Goal: Use online tool/utility: Utilize a website feature to perform a specific function

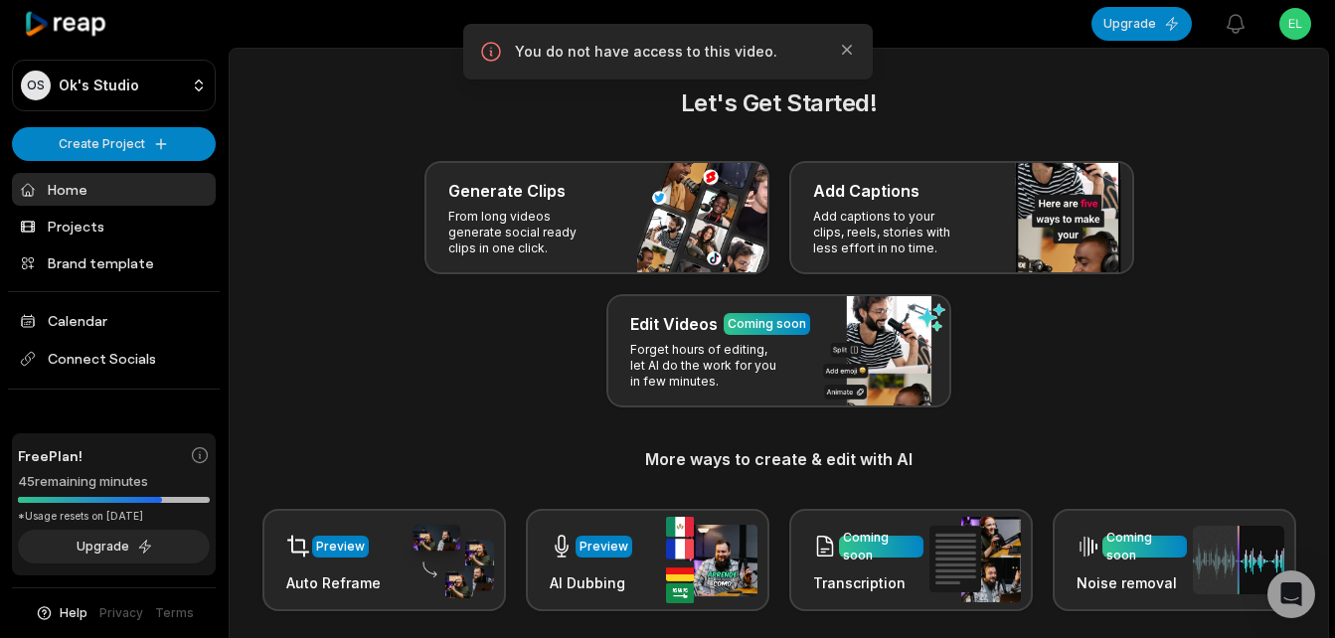
click at [529, 189] on h3 "Generate Clips" at bounding box center [506, 191] width 117 height 24
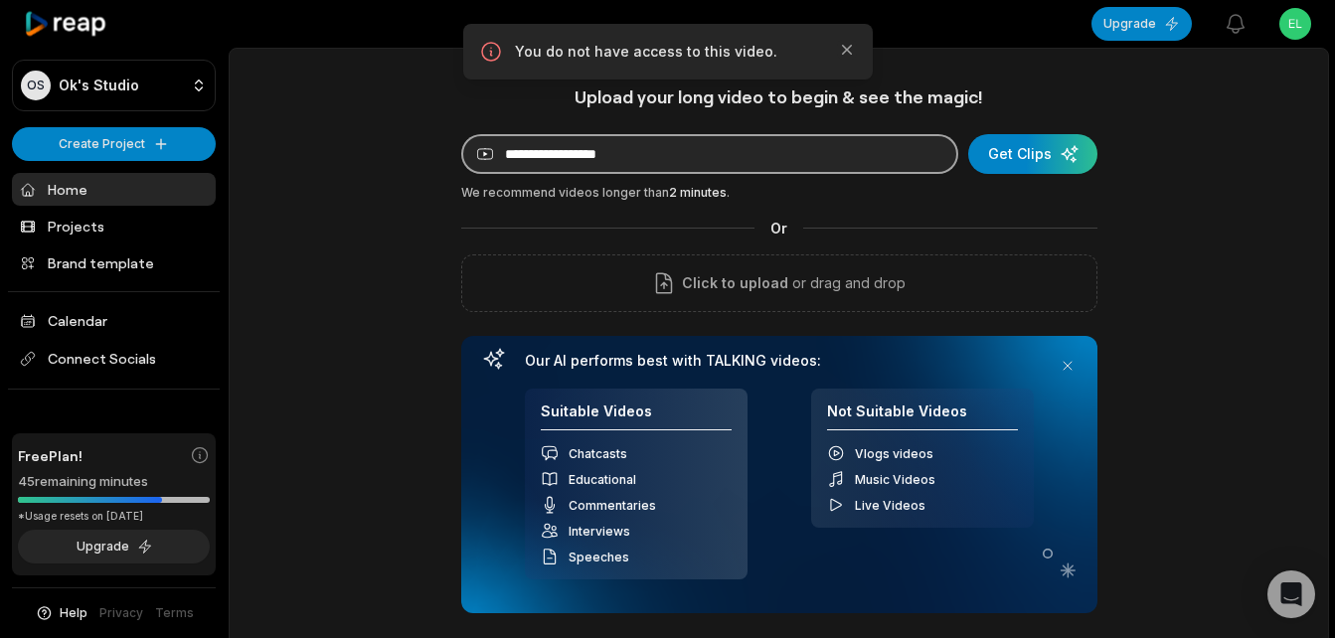
click at [613, 153] on input at bounding box center [709, 154] width 497 height 40
paste input "**********"
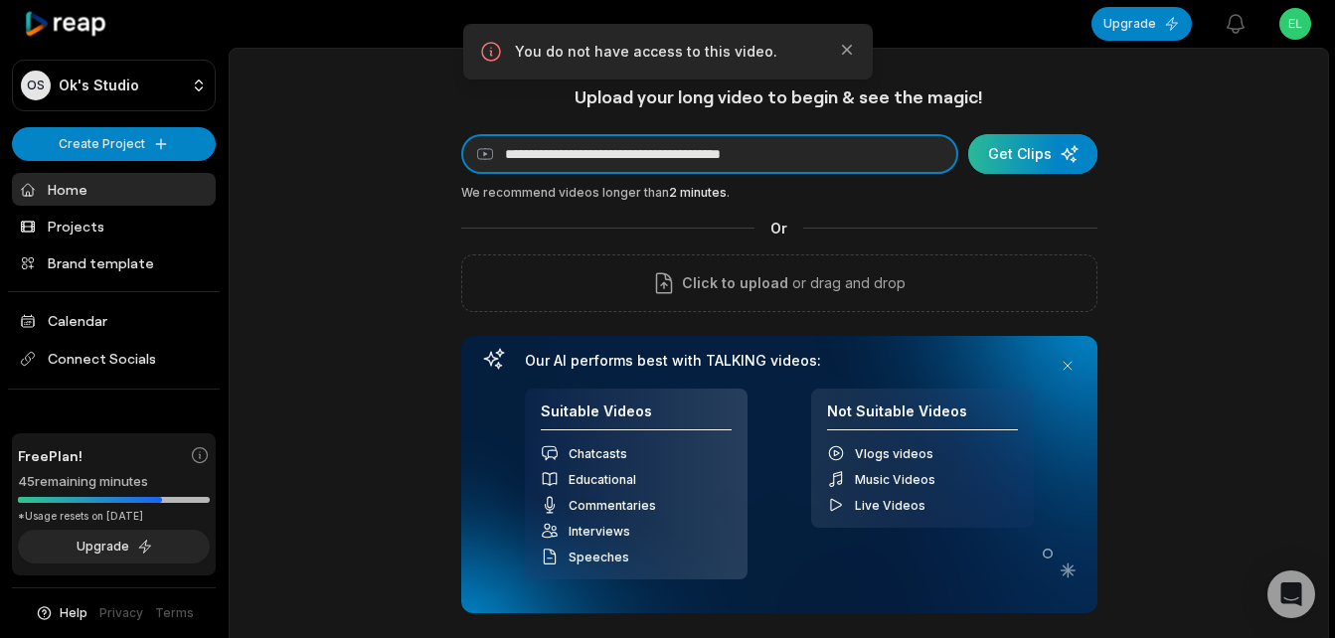
type input "**********"
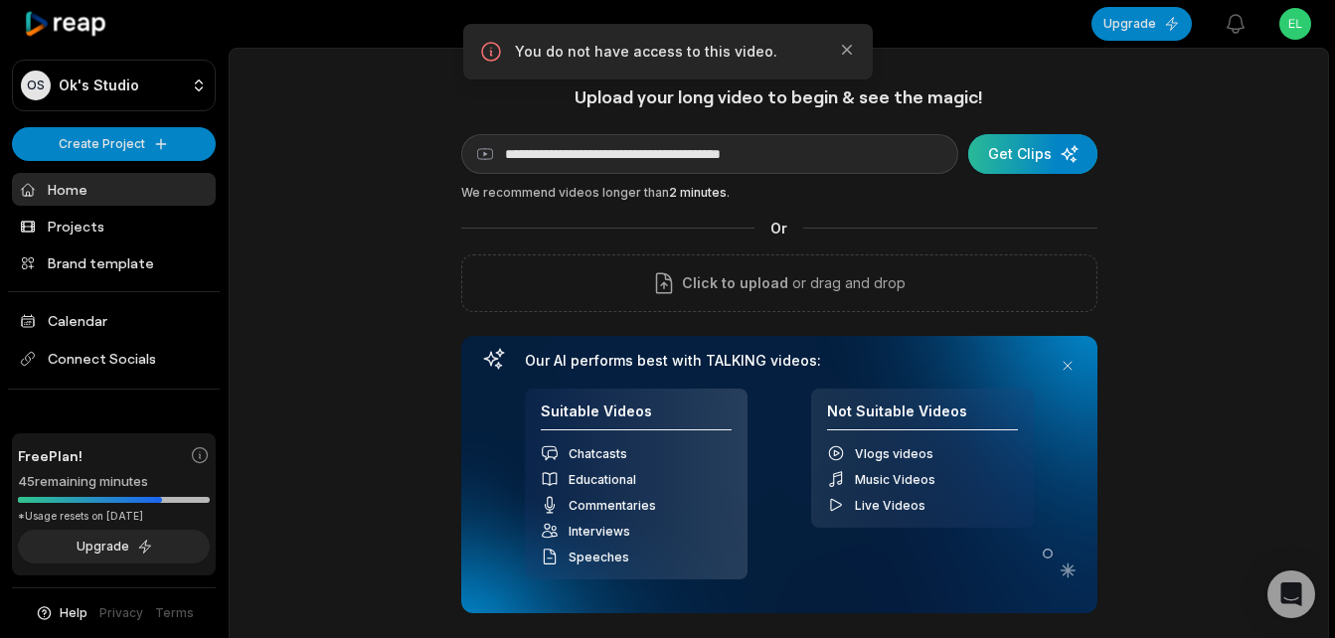
click at [1016, 142] on div "submit" at bounding box center [1032, 154] width 129 height 40
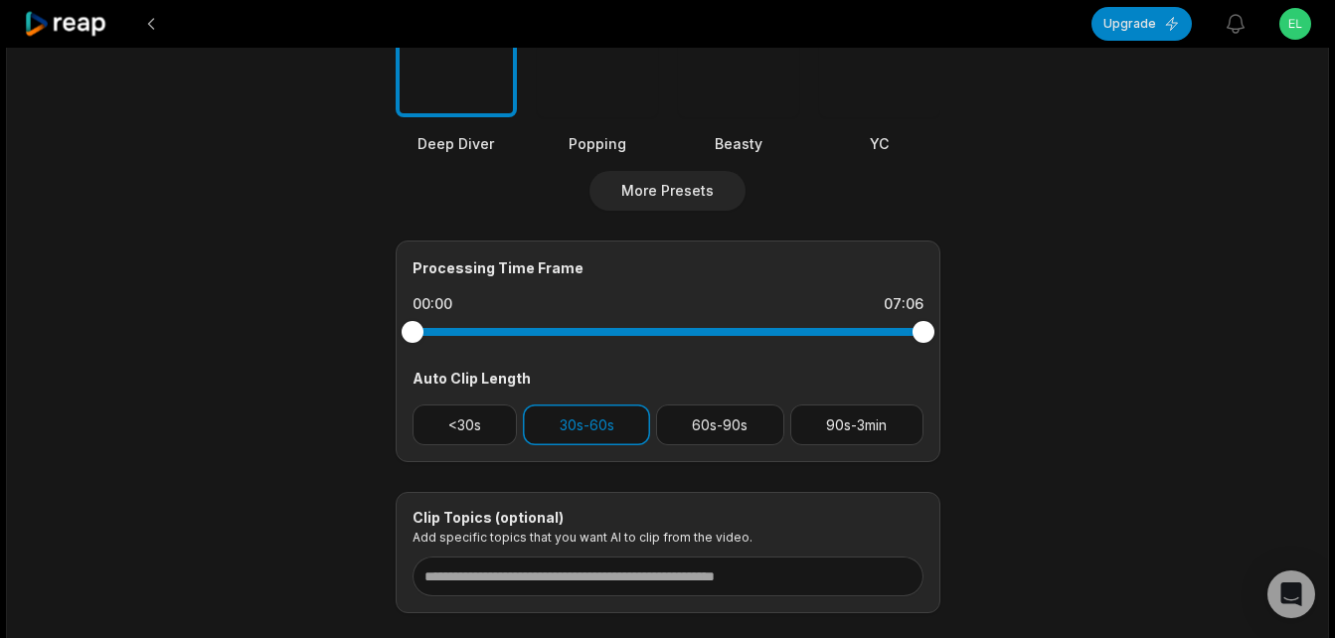
scroll to position [696, 0]
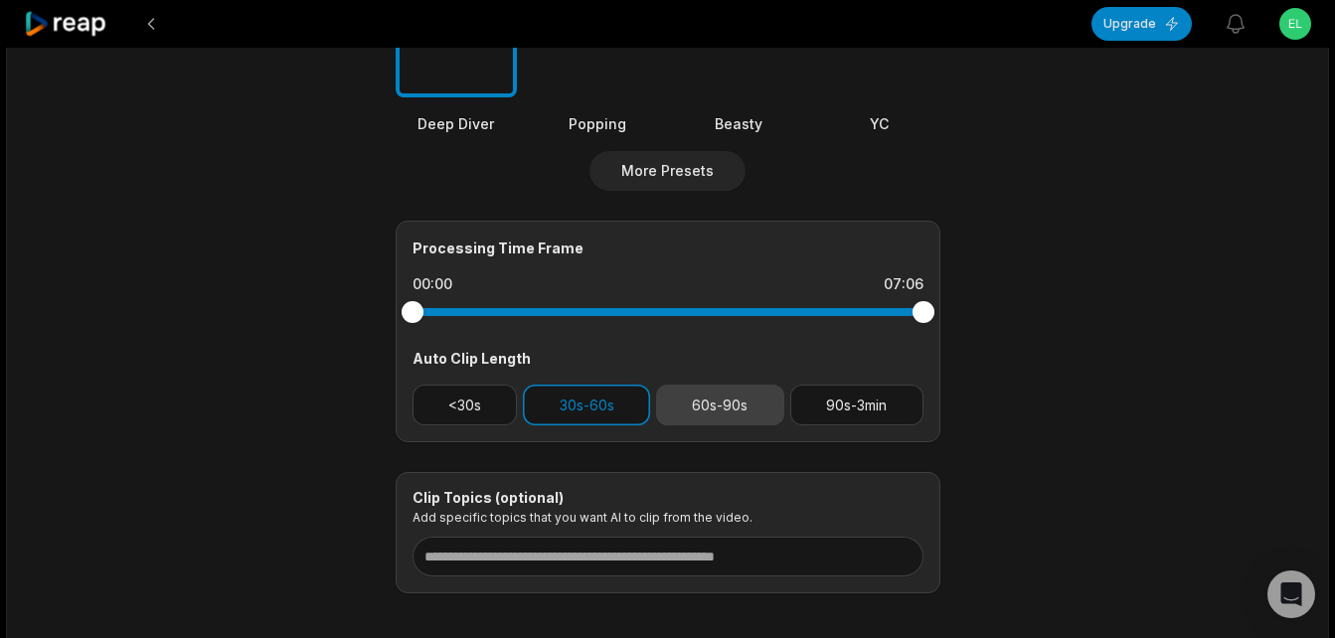
click at [730, 396] on button "60s-90s" at bounding box center [720, 405] width 128 height 41
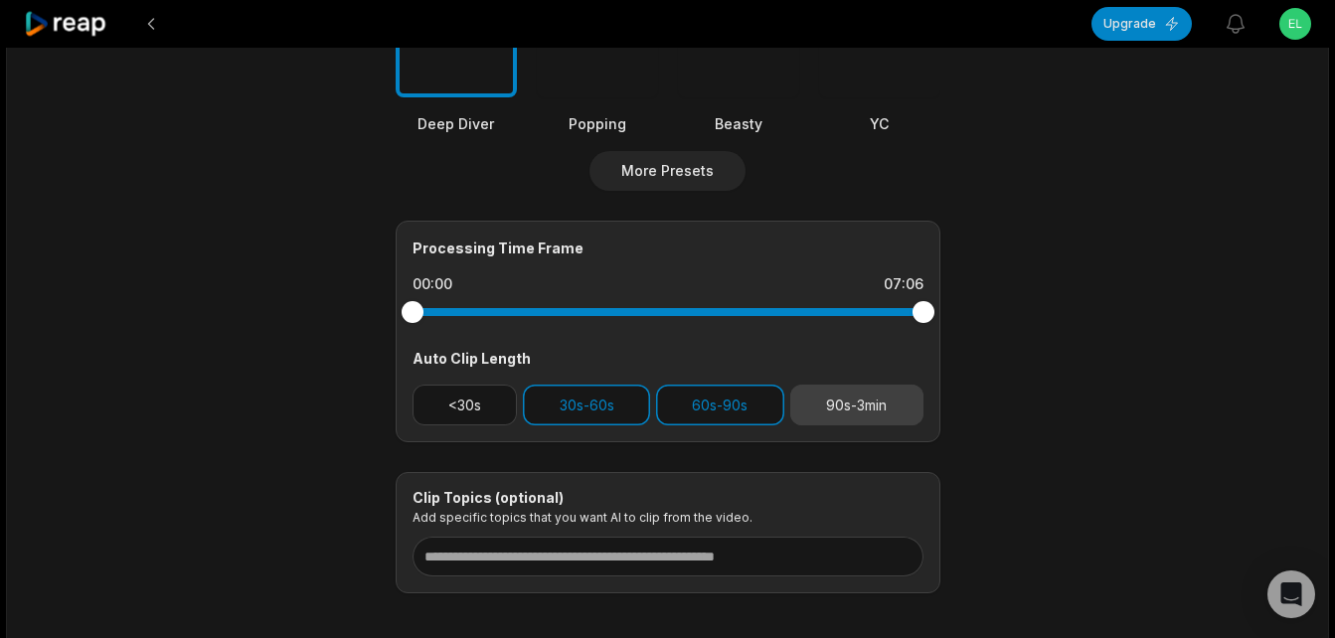
click at [905, 396] on button "90s-3min" at bounding box center [856, 405] width 133 height 41
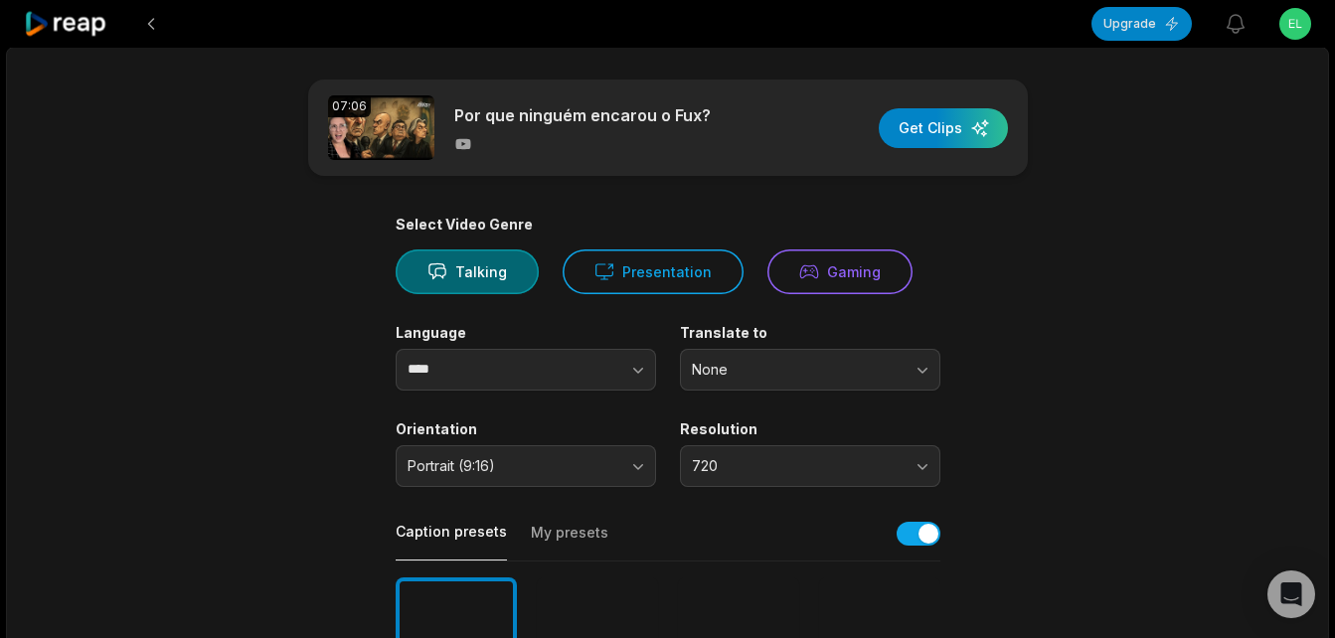
scroll to position [0, 0]
click at [826, 273] on button "Gaming" at bounding box center [839, 272] width 145 height 45
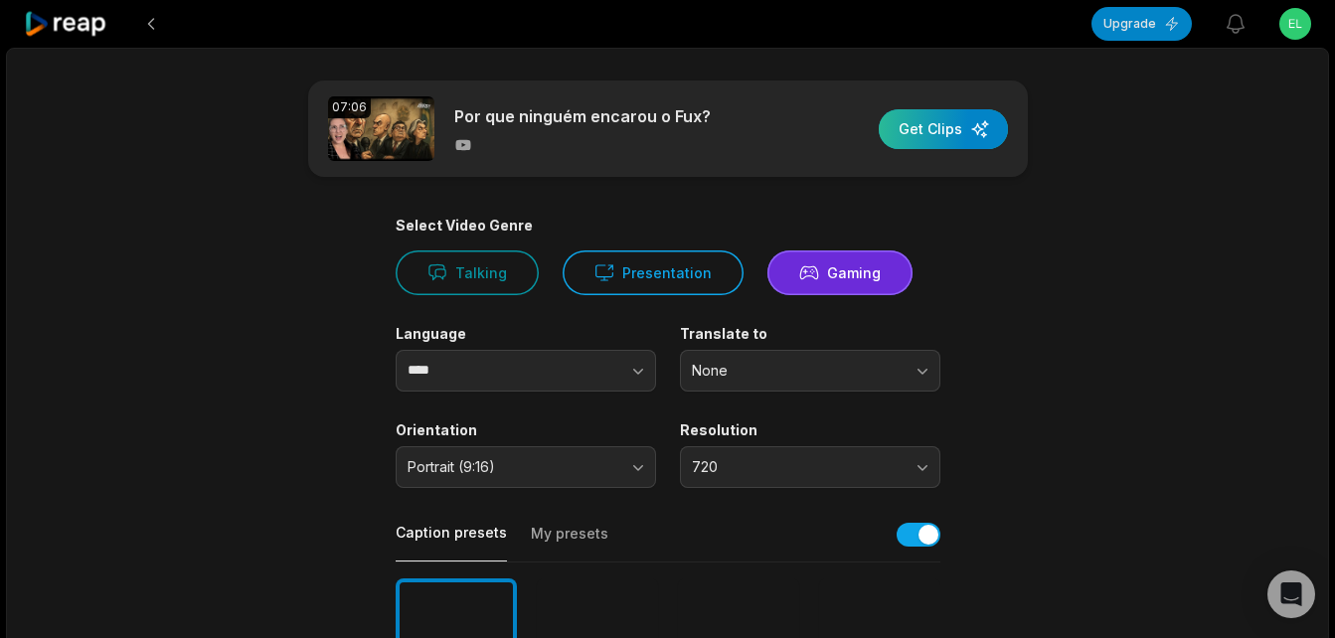
click at [954, 129] on div "button" at bounding box center [942, 129] width 129 height 40
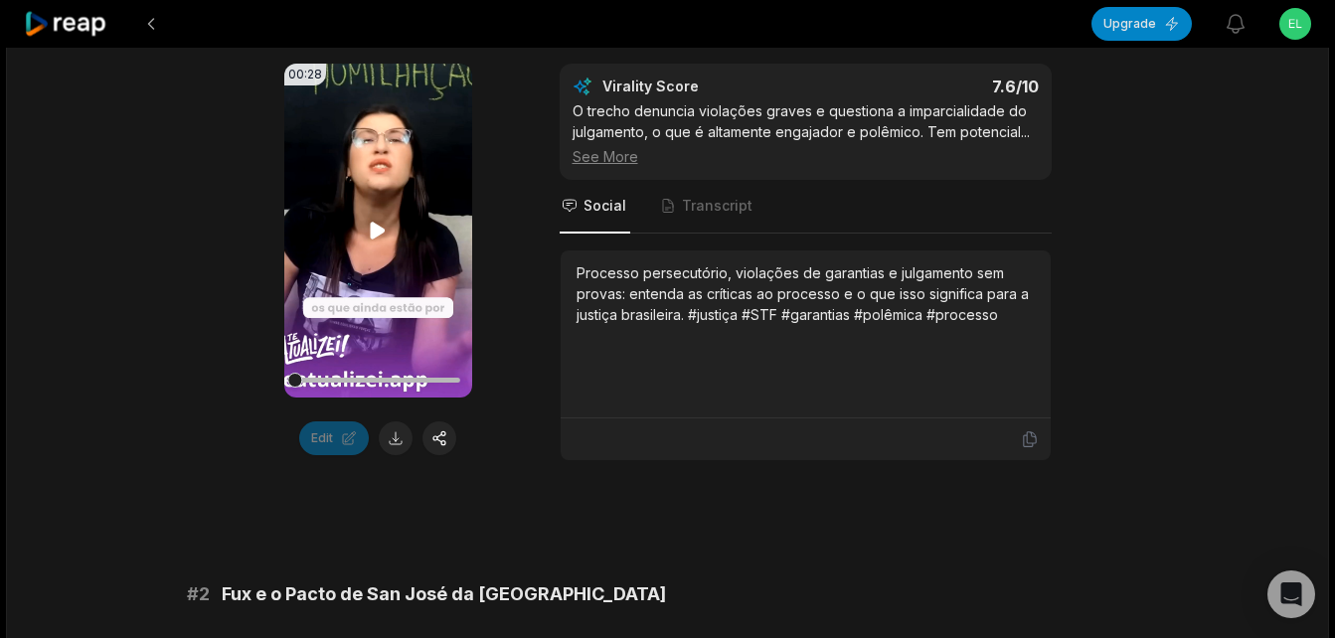
scroll to position [397, 0]
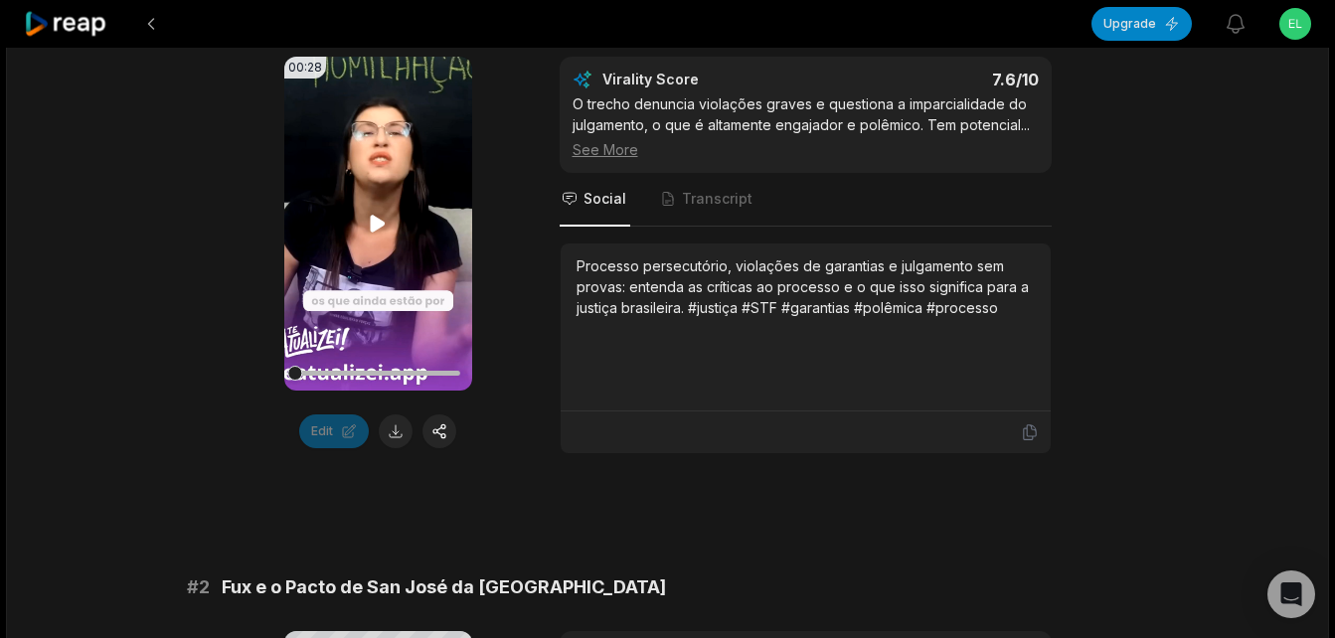
click at [372, 229] on icon at bounding box center [378, 224] width 15 height 17
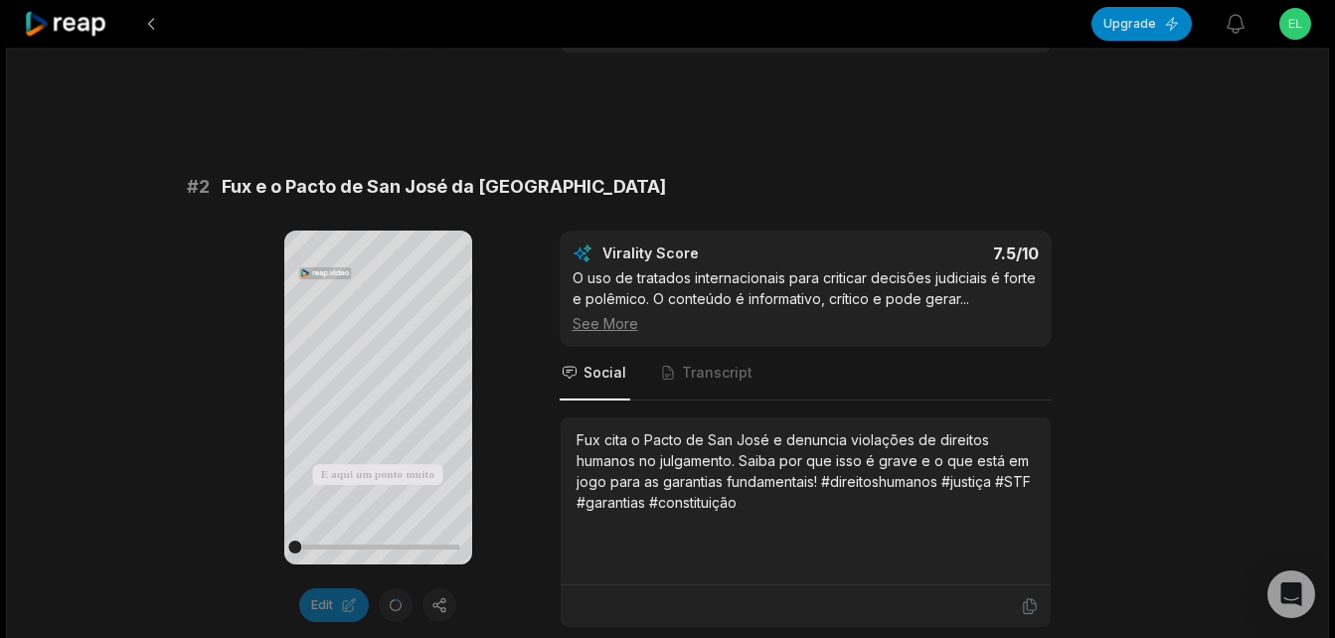
scroll to position [994, 0]
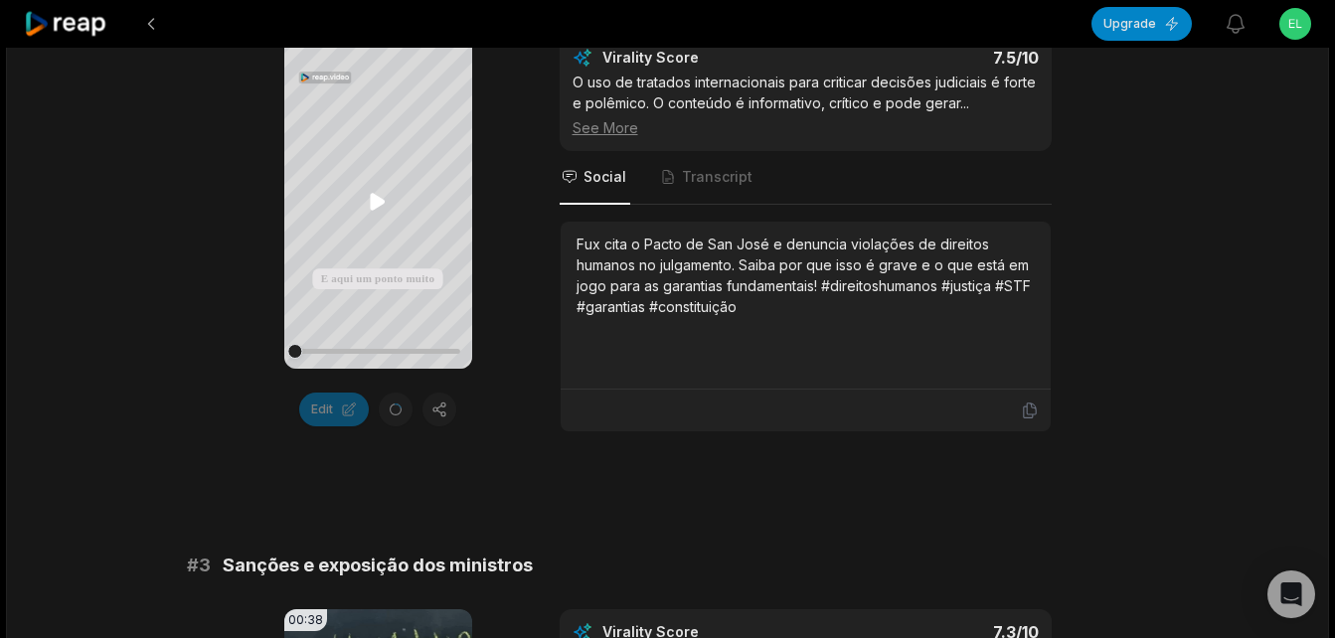
click at [376, 198] on icon at bounding box center [378, 202] width 15 height 17
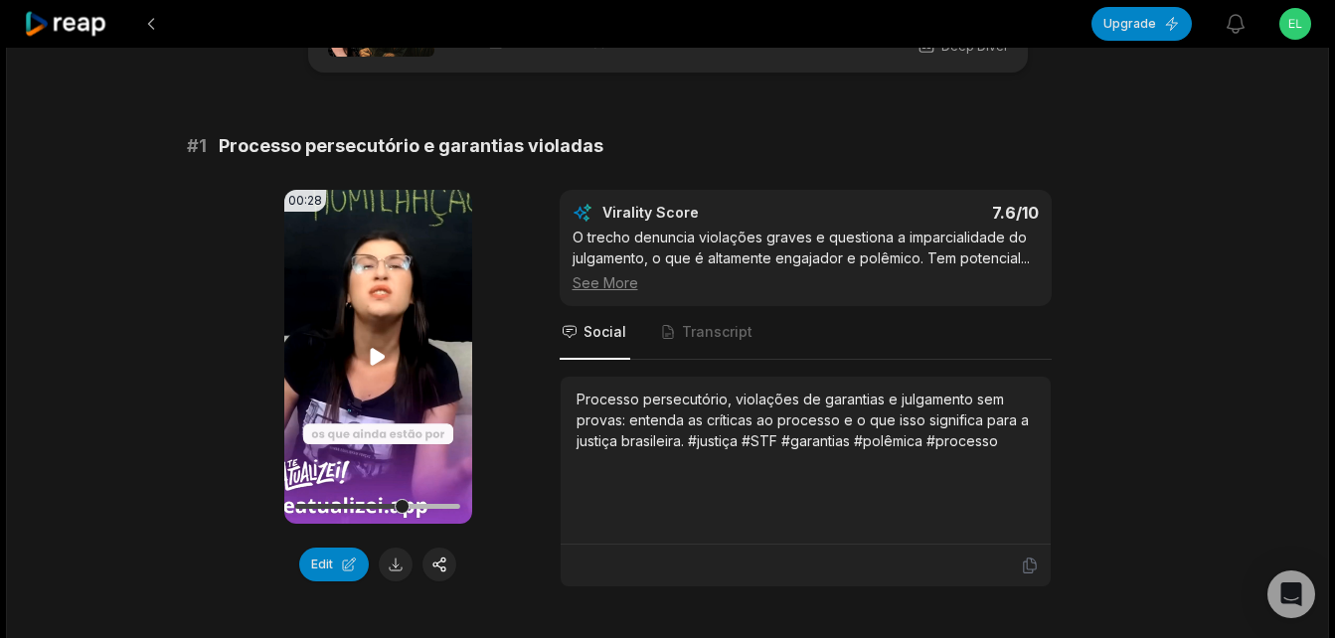
scroll to position [298, 0]
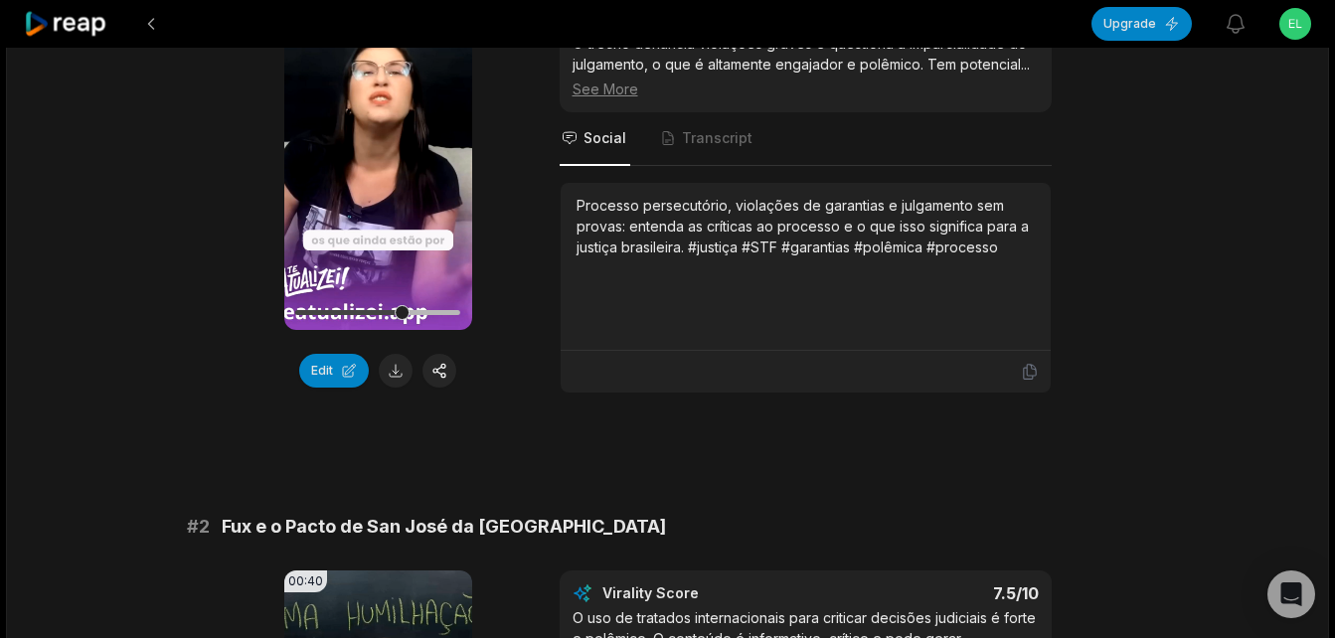
click at [72, 24] on icon at bounding box center [66, 24] width 84 height 27
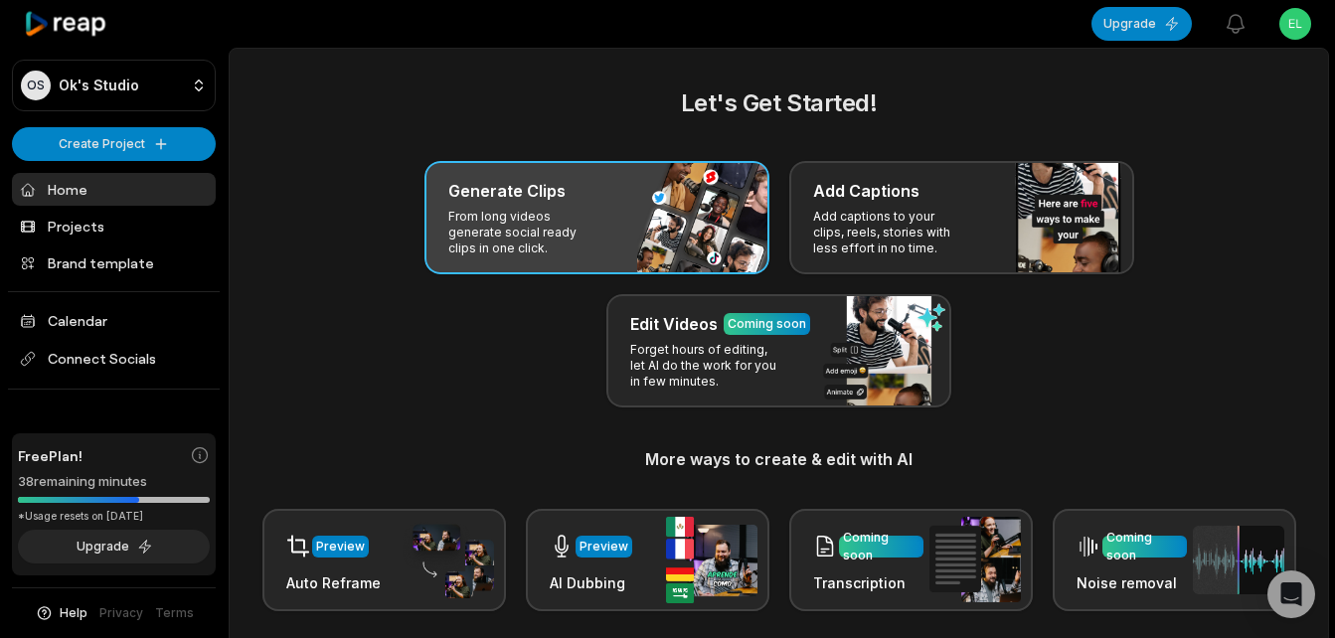
click at [510, 196] on h3 "Generate Clips" at bounding box center [506, 191] width 117 height 24
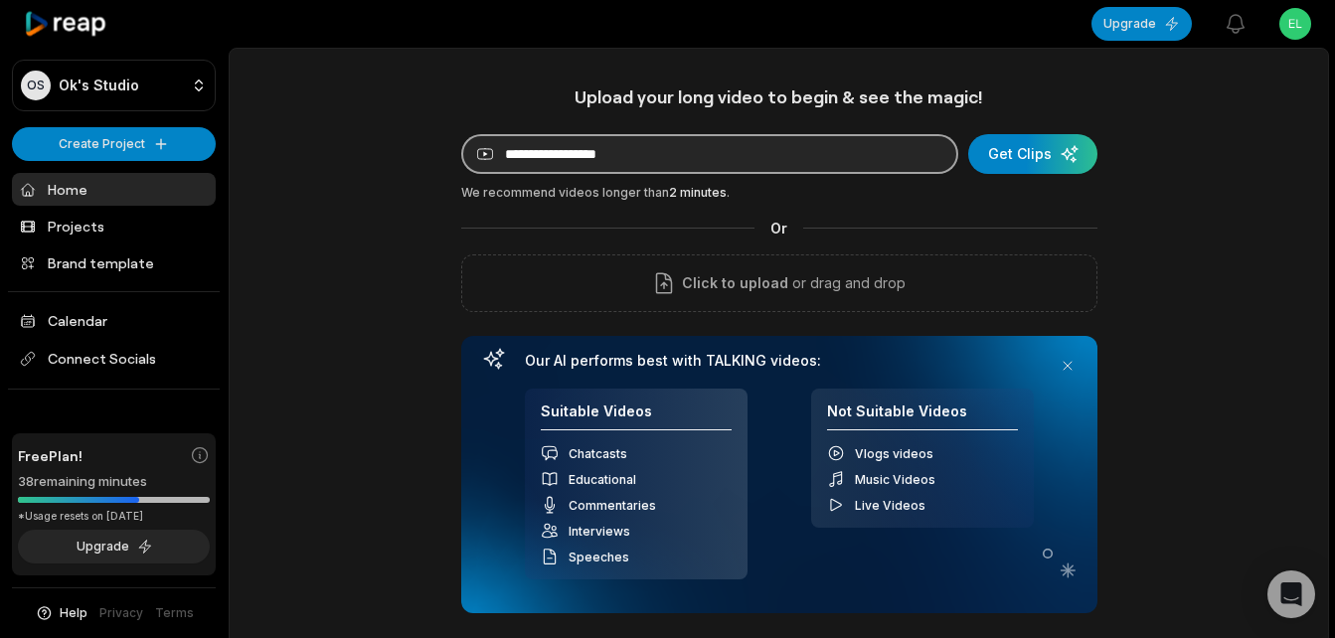
click at [650, 154] on input at bounding box center [709, 154] width 497 height 40
paste input "**********"
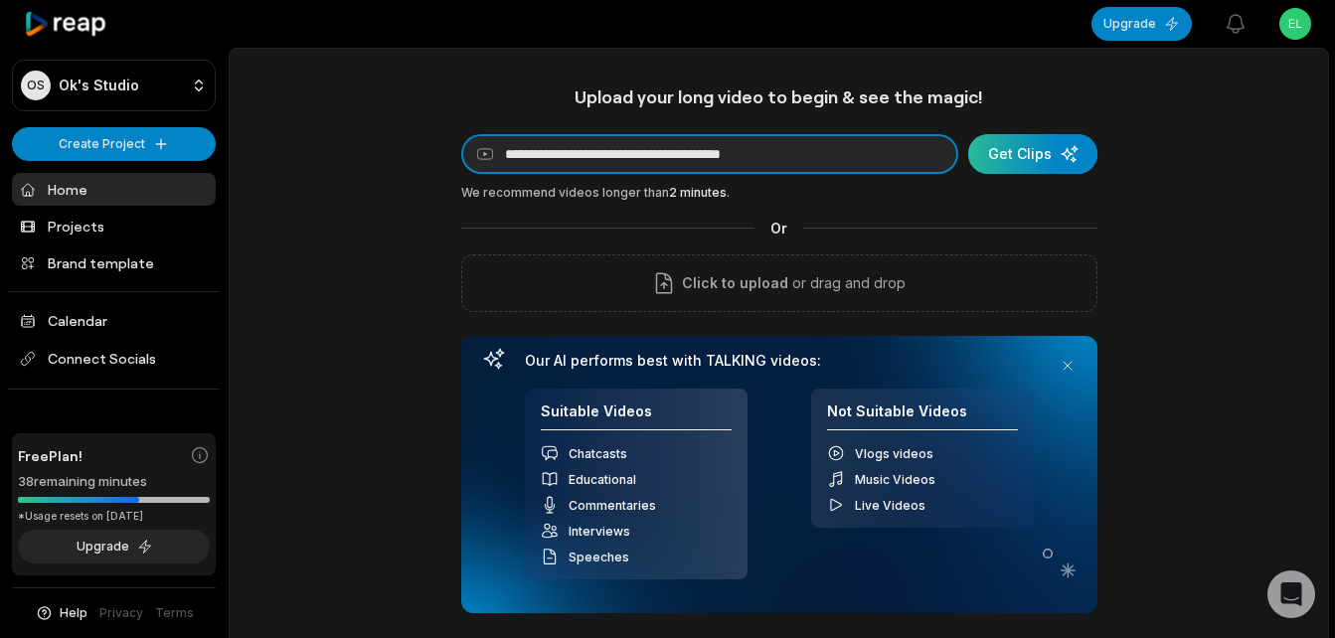
type input "**********"
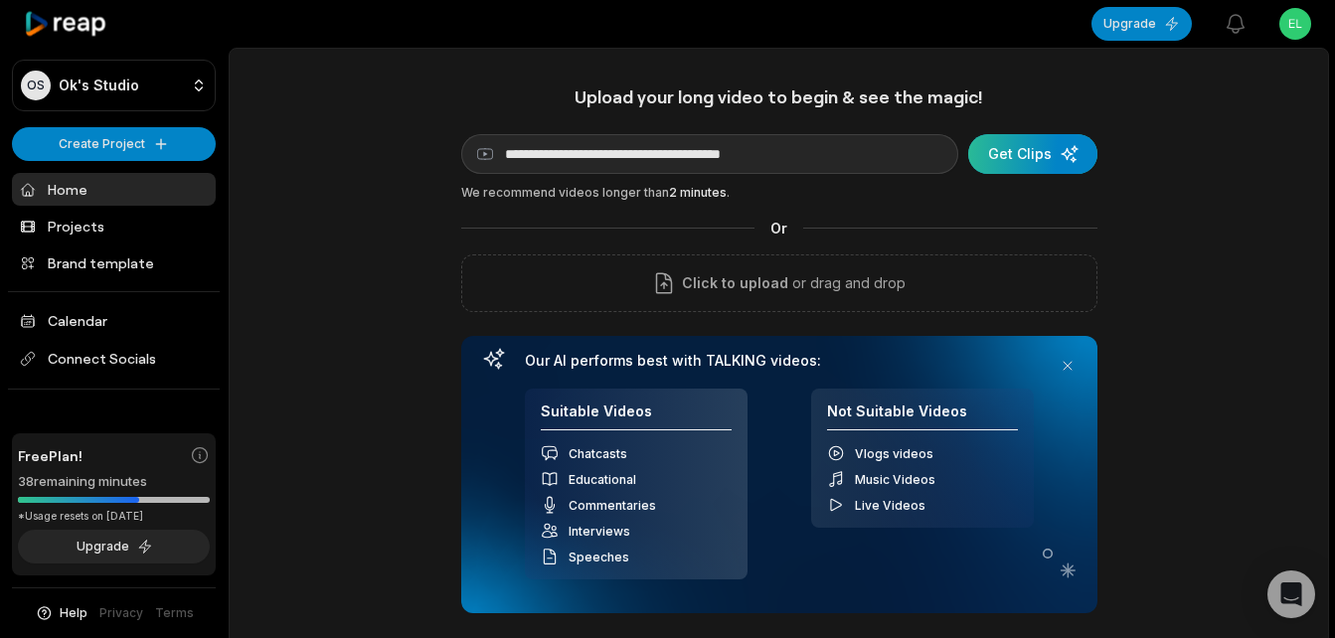
click at [1065, 151] on div "submit" at bounding box center [1032, 154] width 129 height 40
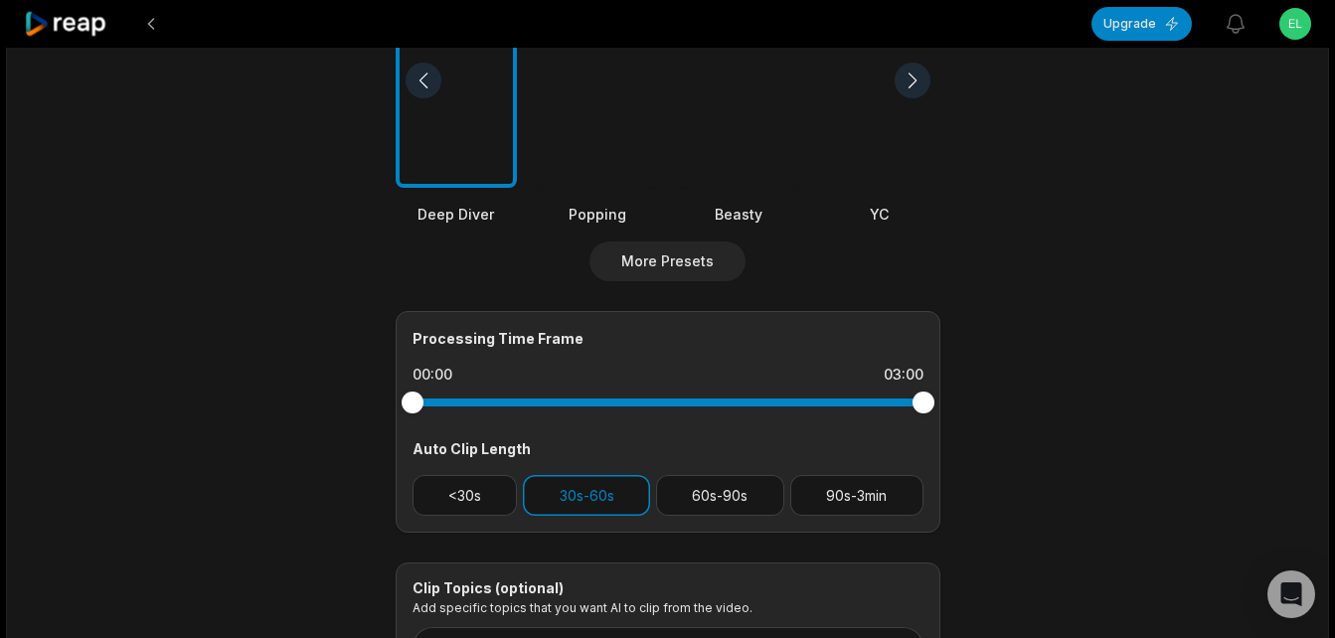
scroll to position [795, 0]
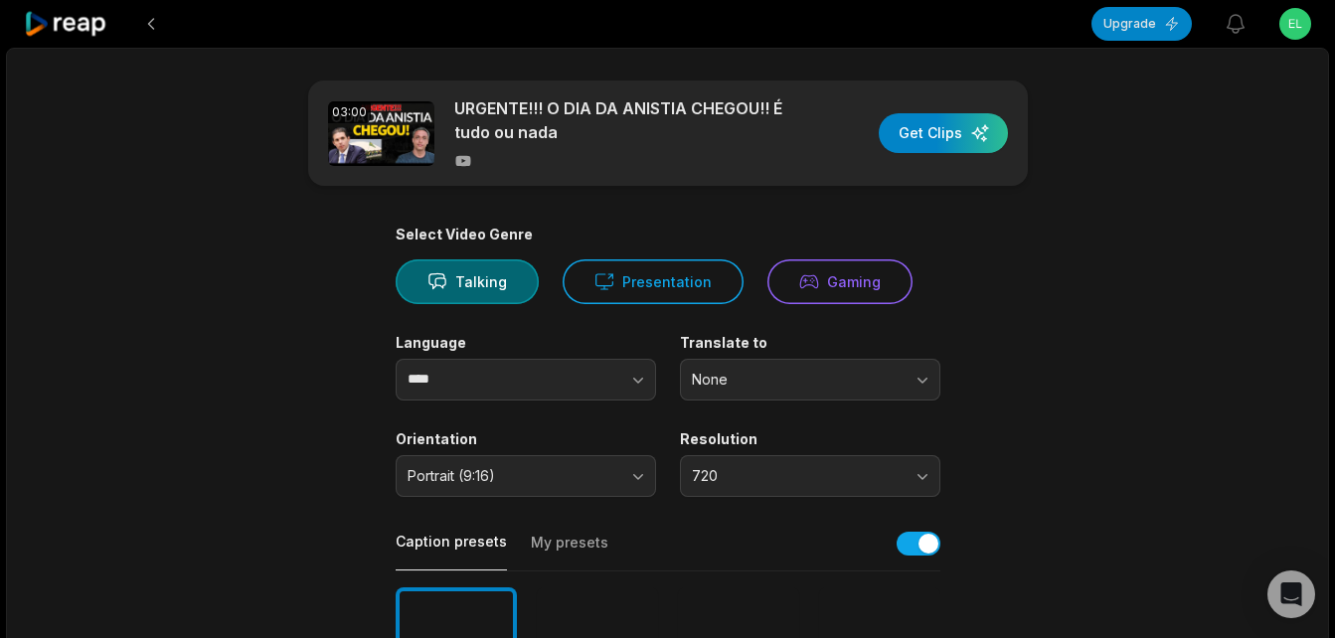
click at [77, 27] on icon at bounding box center [66, 24] width 84 height 27
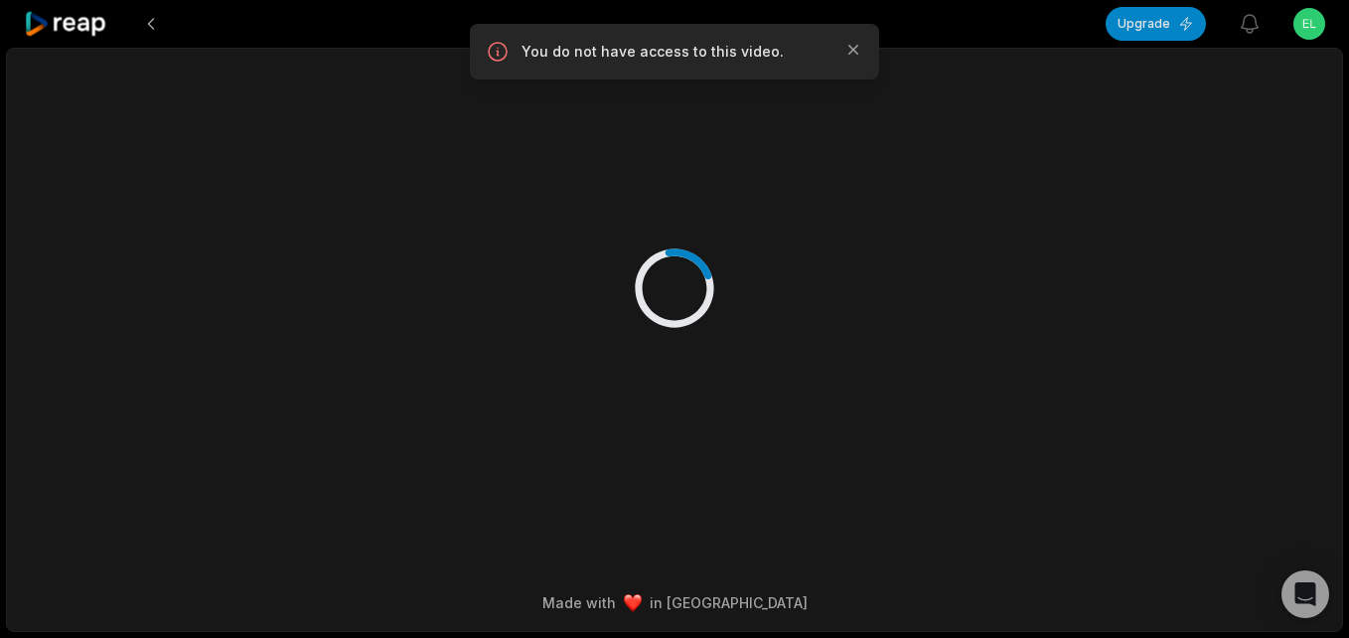
click at [89, 22] on icon at bounding box center [66, 24] width 84 height 27
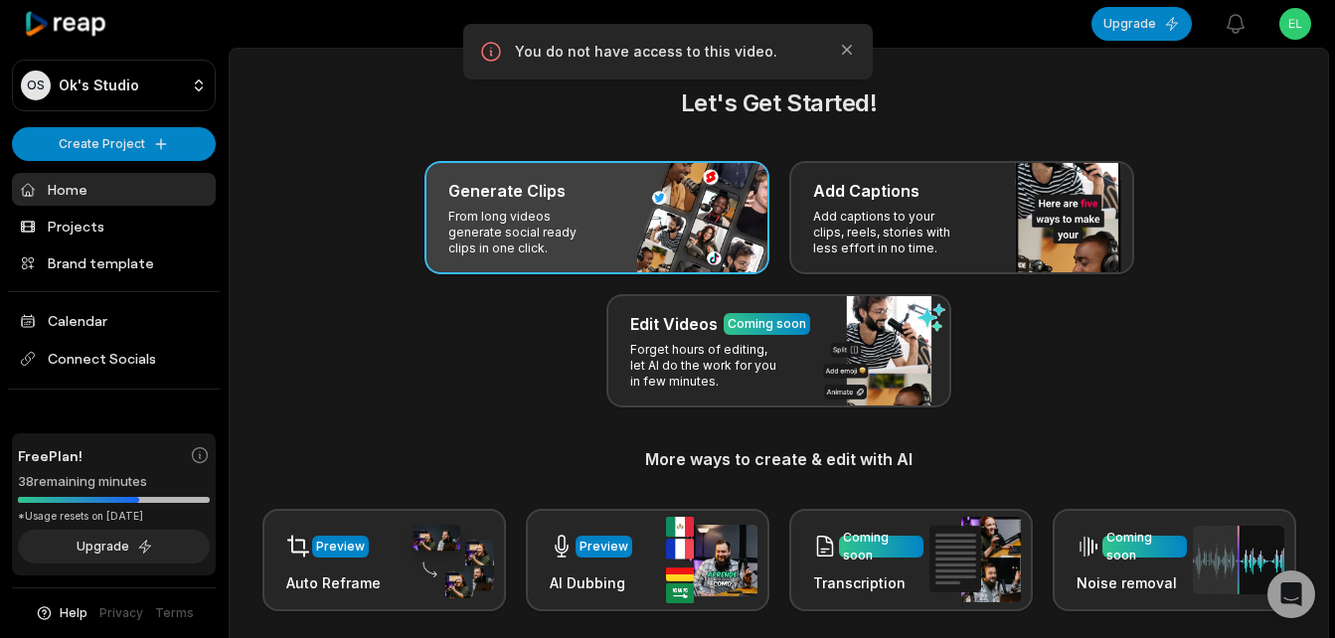
click at [521, 168] on div "Generate Clips From long videos generate social ready clips in one click." at bounding box center [596, 217] width 345 height 113
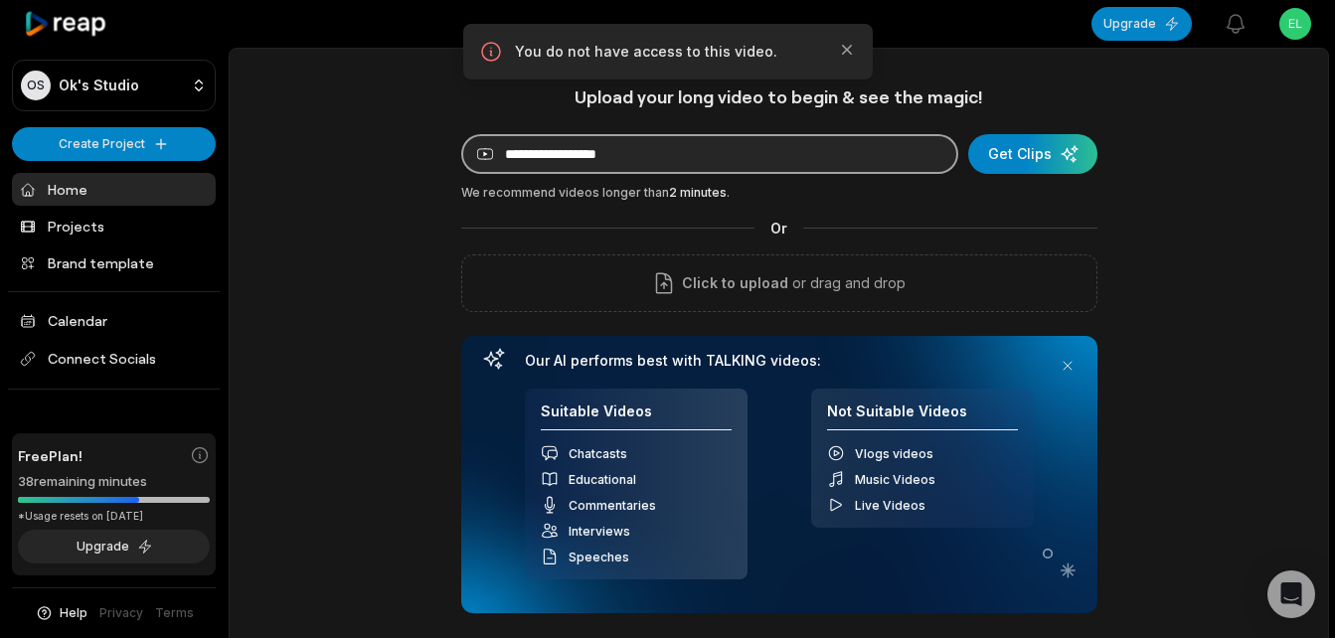
click at [726, 156] on input at bounding box center [709, 154] width 497 height 40
paste input "**********"
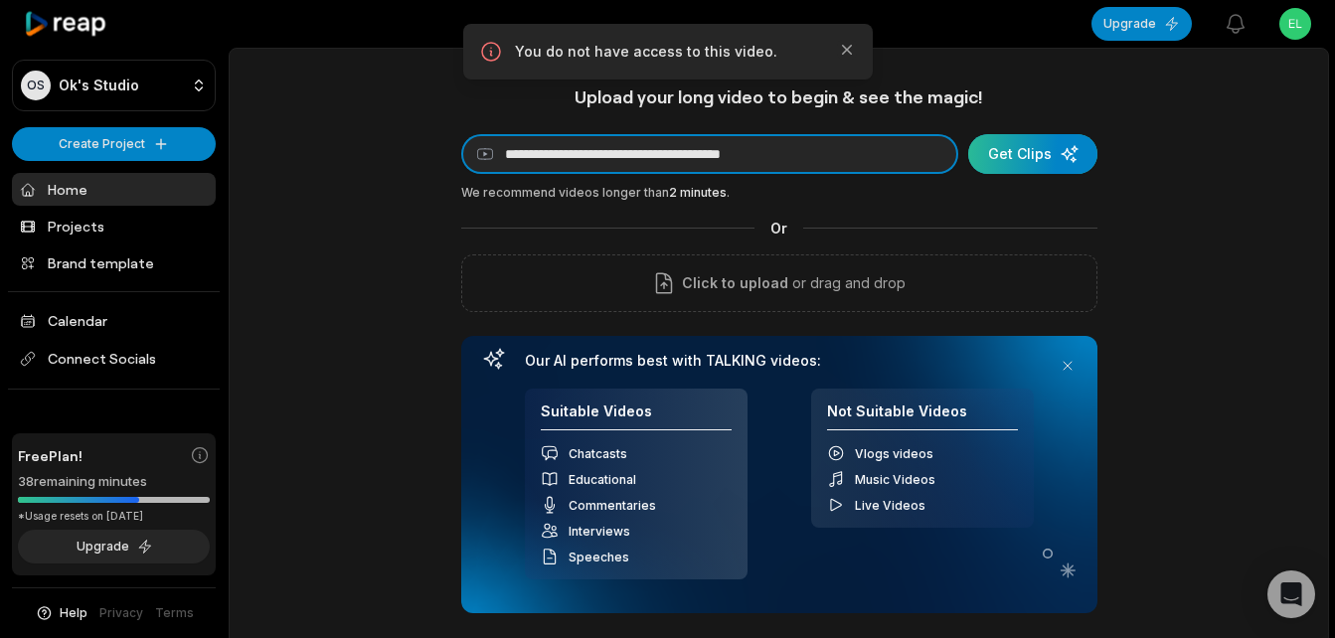
type input "**********"
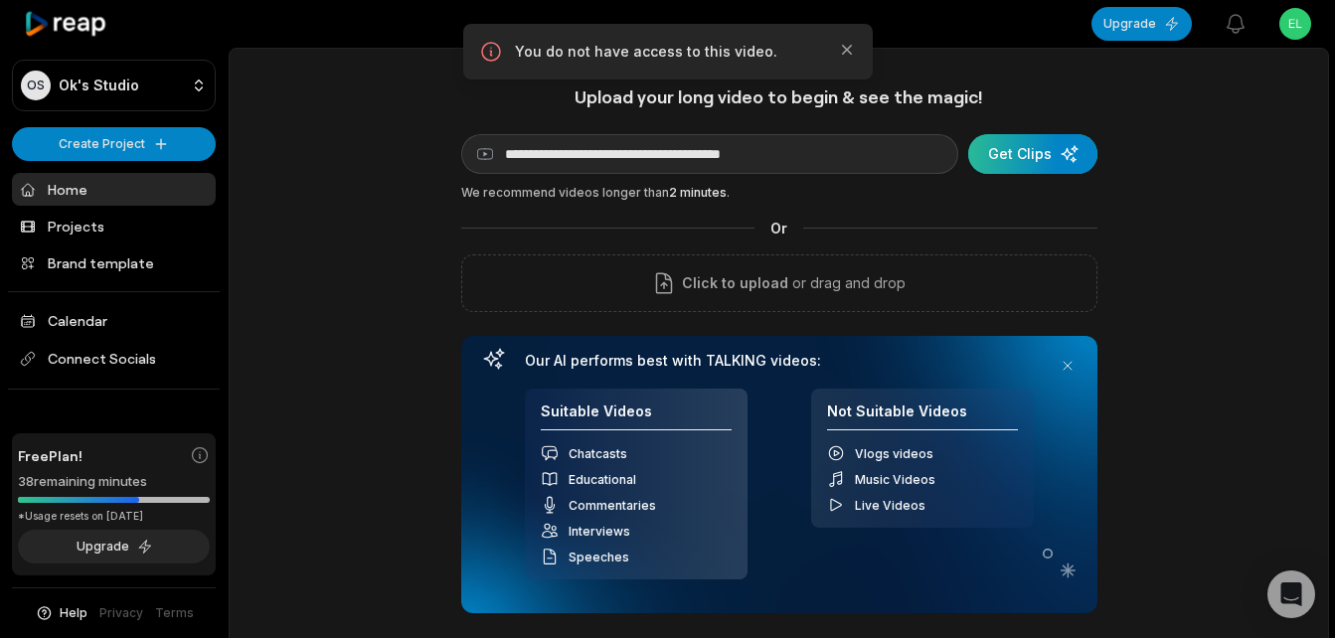
click at [1028, 141] on div "submit" at bounding box center [1032, 154] width 129 height 40
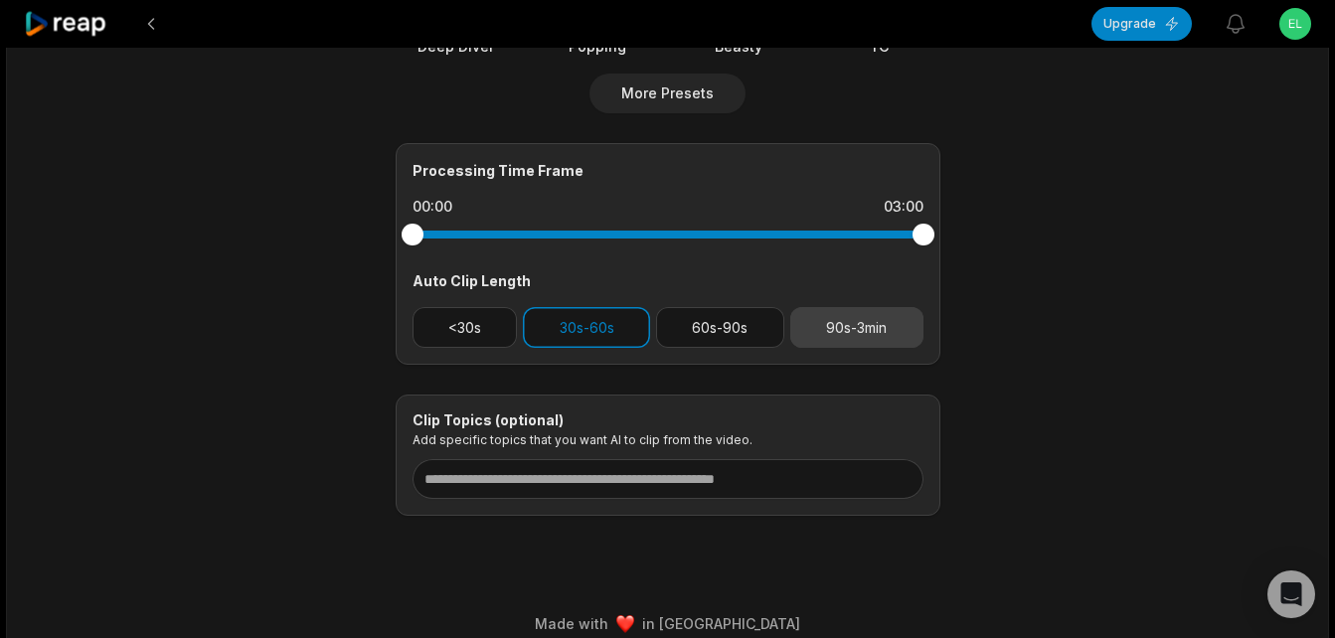
scroll to position [795, 0]
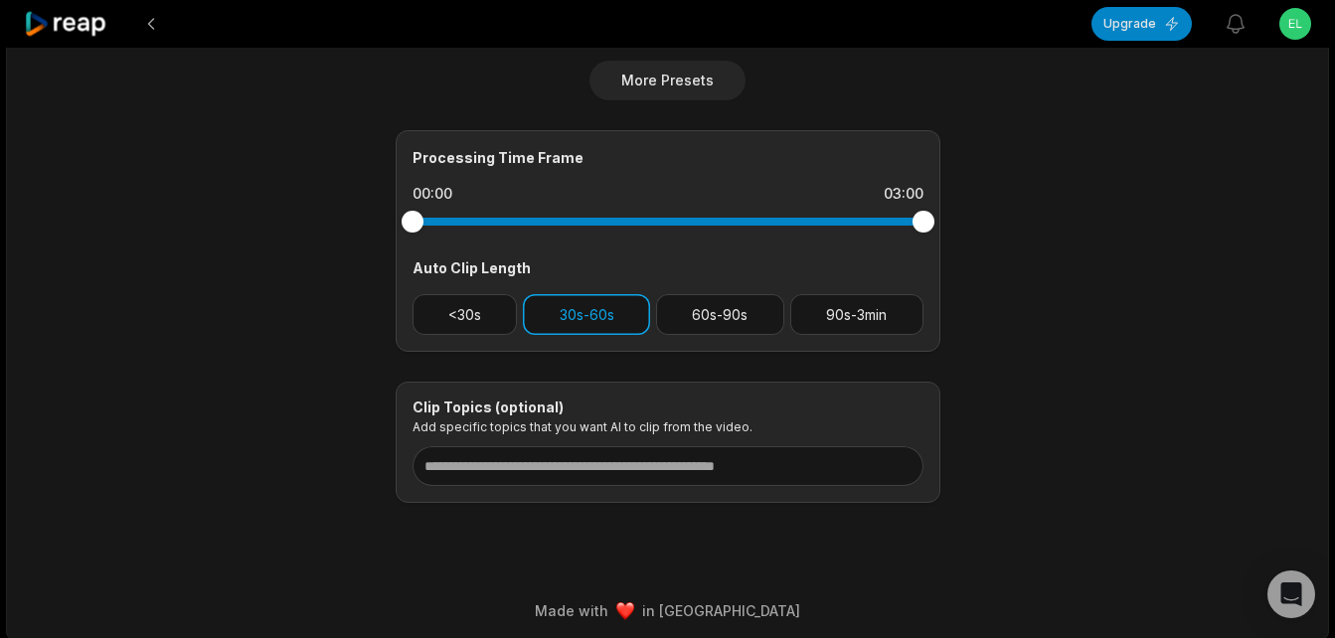
click at [636, 315] on button "30s-60s" at bounding box center [586, 314] width 127 height 41
click at [600, 317] on button "30s-60s" at bounding box center [586, 314] width 127 height 41
click at [461, 312] on button "<30s" at bounding box center [464, 314] width 105 height 41
click at [476, 313] on button "<30s" at bounding box center [464, 314] width 105 height 41
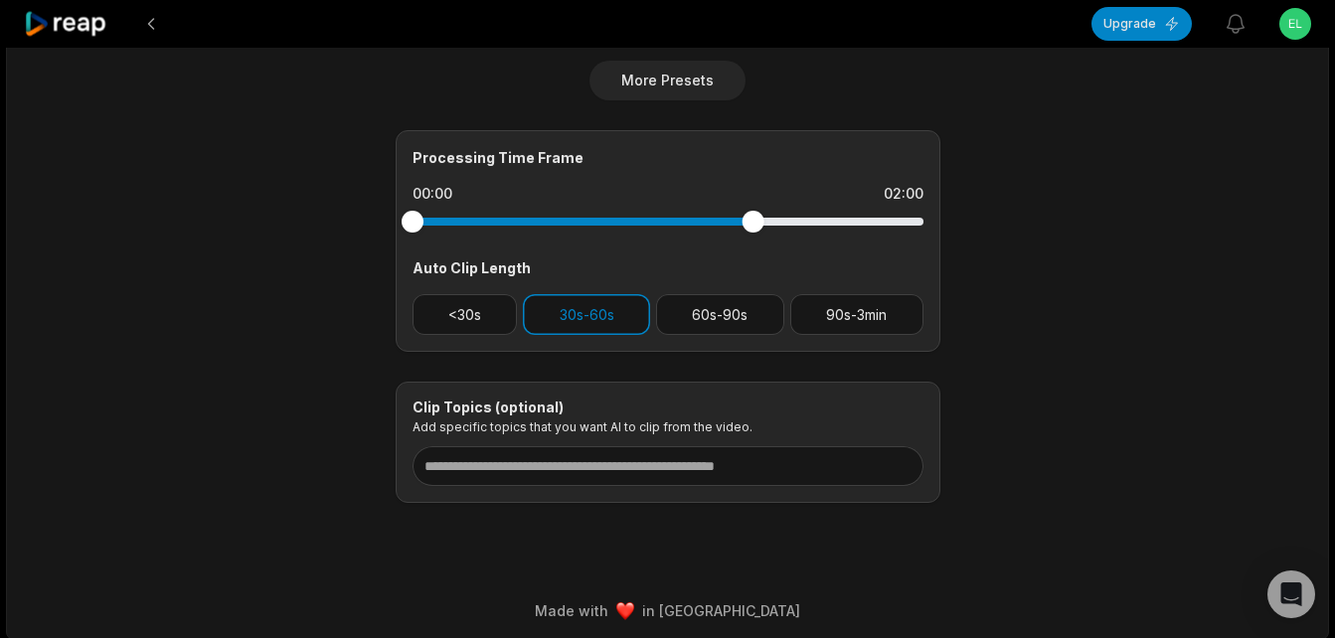
drag, startPoint x: 931, startPoint y: 220, endPoint x: 726, endPoint y: 231, distance: 205.0
click at [726, 231] on div at bounding box center [667, 222] width 511 height 36
drag, startPoint x: 420, startPoint y: 232, endPoint x: 454, endPoint y: 231, distance: 33.8
click at [512, 231] on div at bounding box center [667, 222] width 511 height 36
drag, startPoint x: 409, startPoint y: 222, endPoint x: 525, endPoint y: 220, distance: 115.3
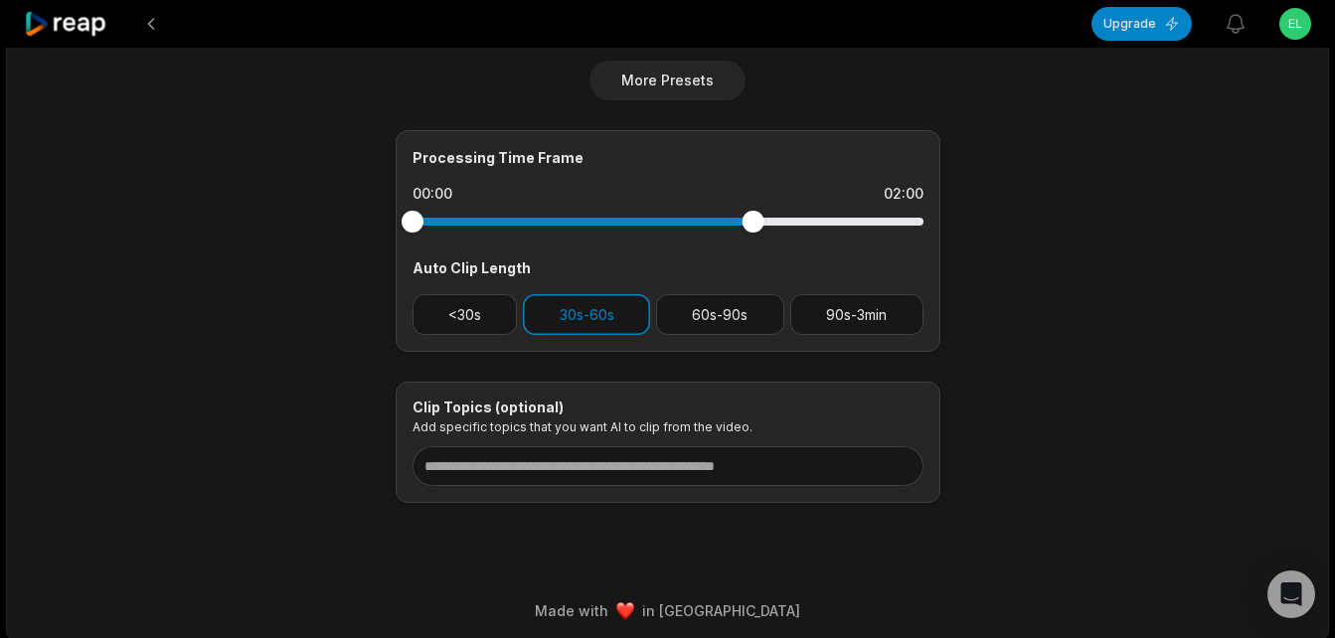
click at [525, 220] on div at bounding box center [667, 222] width 511 height 8
drag, startPoint x: 410, startPoint y: 222, endPoint x: 686, endPoint y: 237, distance: 275.7
click at [686, 237] on div at bounding box center [667, 222] width 511 height 36
drag, startPoint x: 749, startPoint y: 220, endPoint x: 998, endPoint y: 225, distance: 248.5
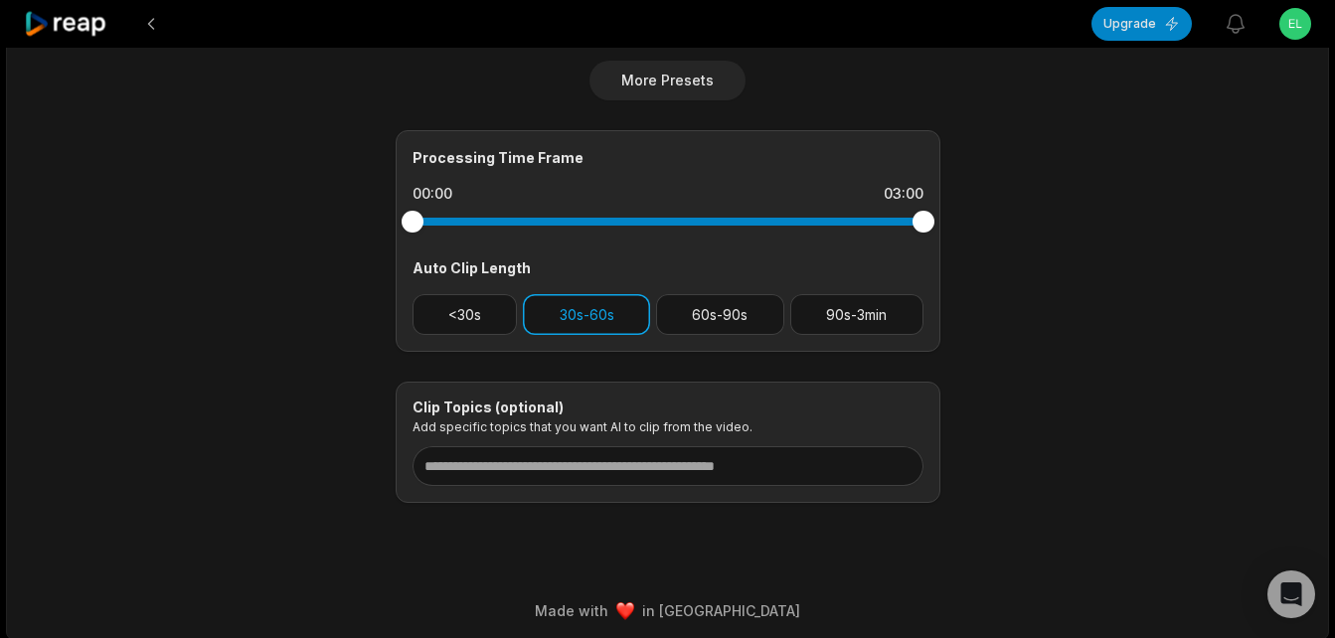
click at [605, 323] on button "30s-60s" at bounding box center [586, 314] width 127 height 41
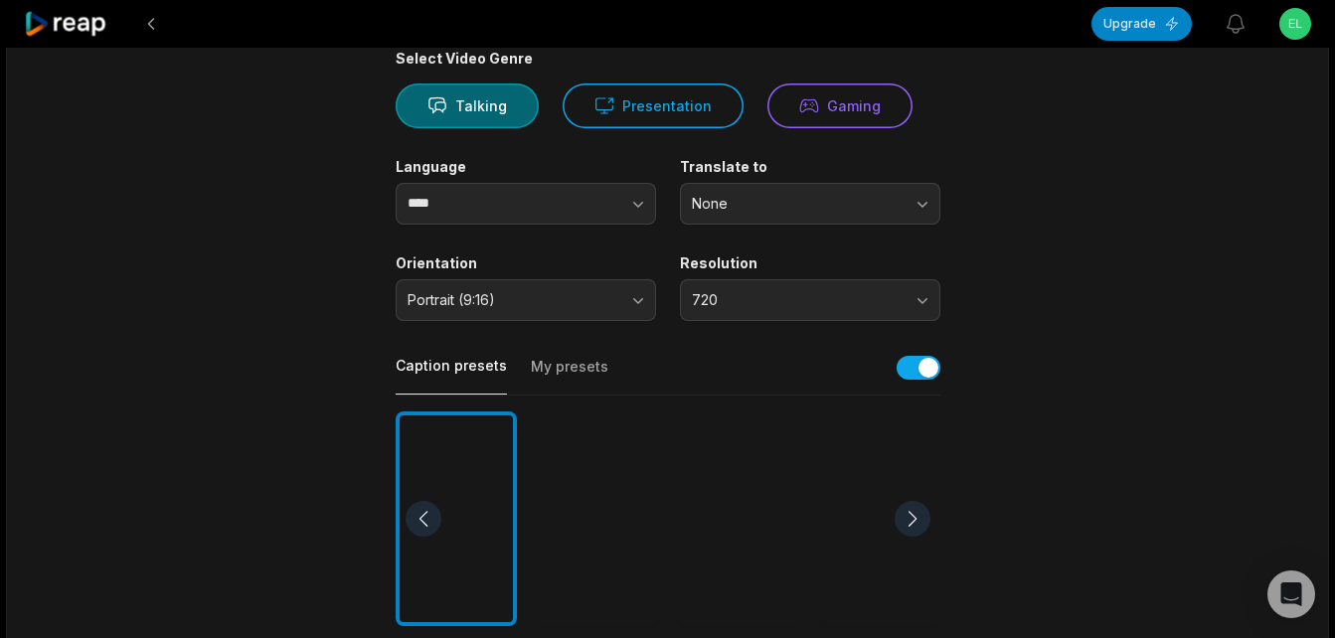
scroll to position [0, 0]
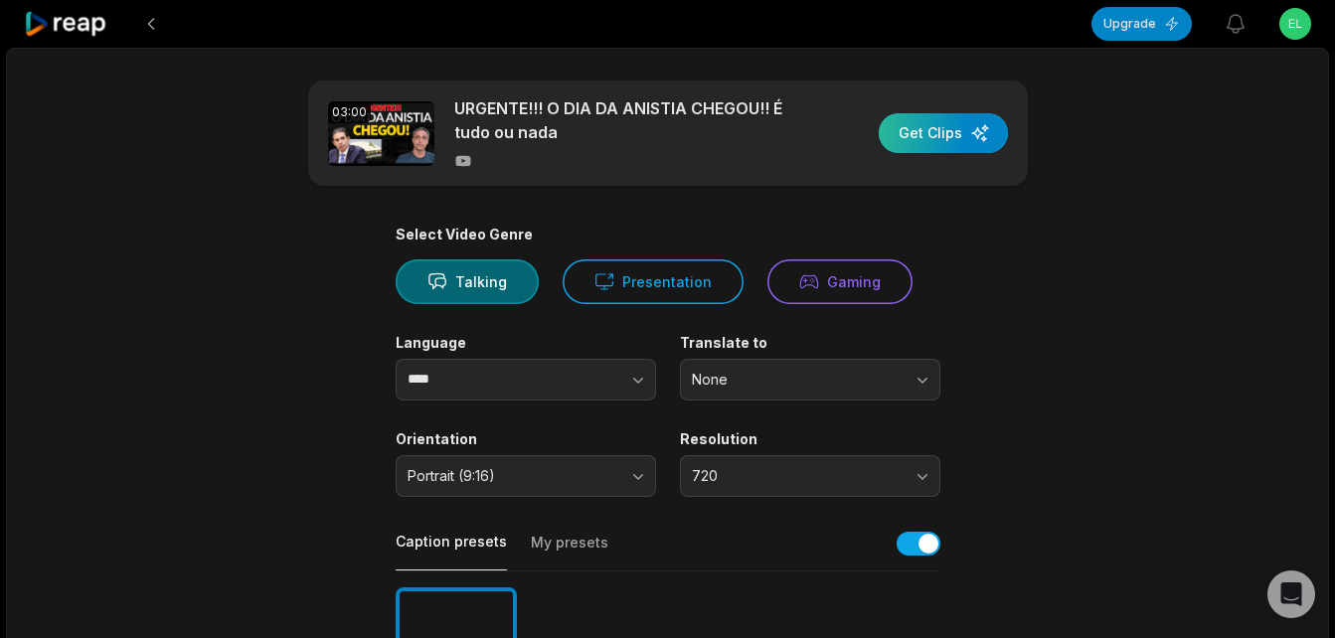
click at [917, 127] on div "button" at bounding box center [942, 133] width 129 height 40
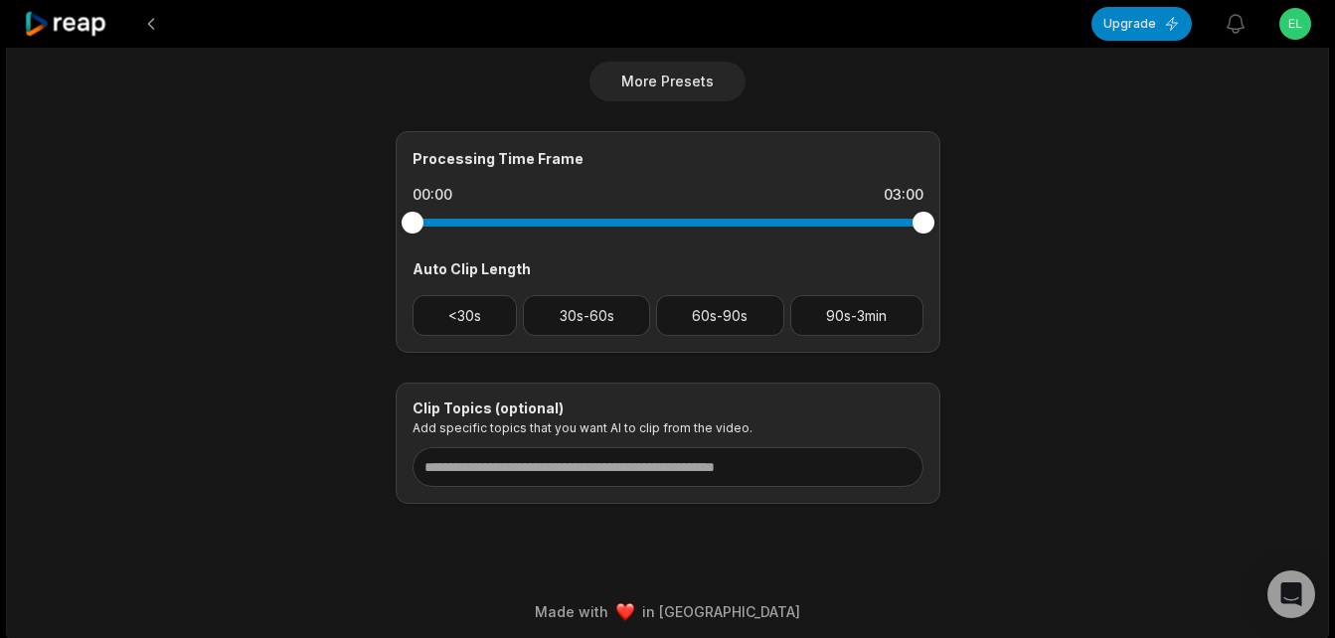
scroll to position [795, 0]
